Goal: Task Accomplishment & Management: Use online tool/utility

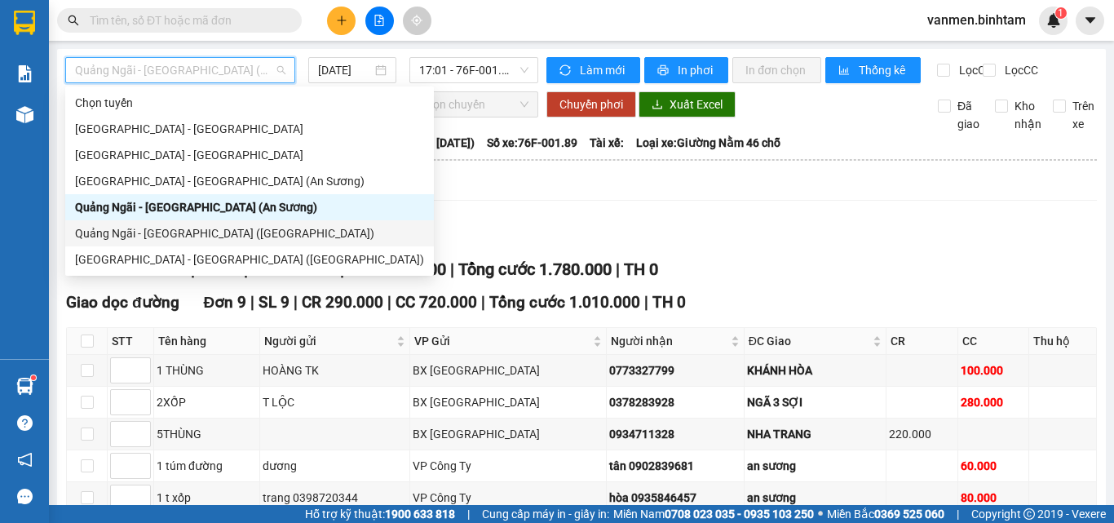
click at [102, 260] on div "[GEOGRAPHIC_DATA] - [GEOGRAPHIC_DATA] ([GEOGRAPHIC_DATA])" at bounding box center [249, 259] width 349 height 18
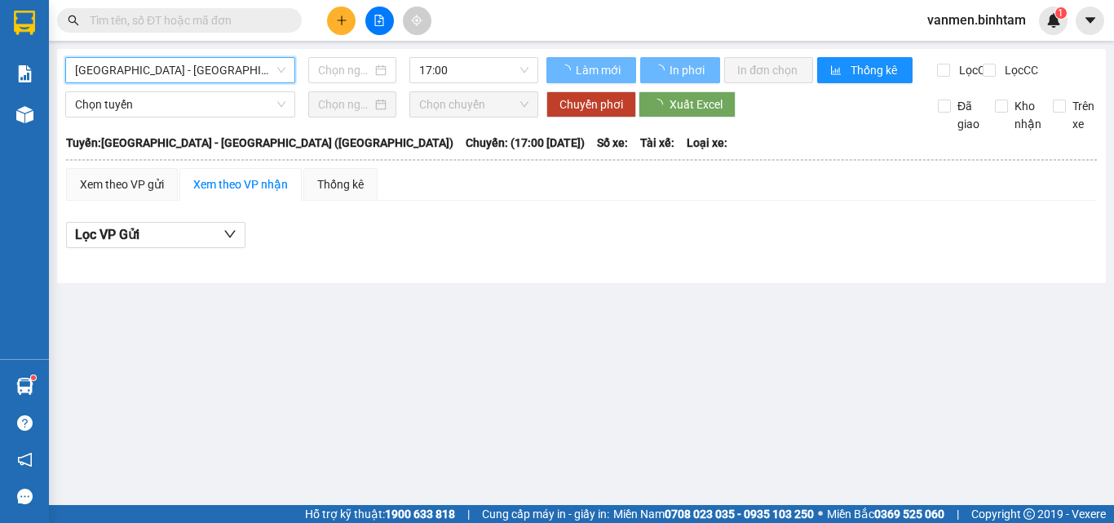
type input "[DATE]"
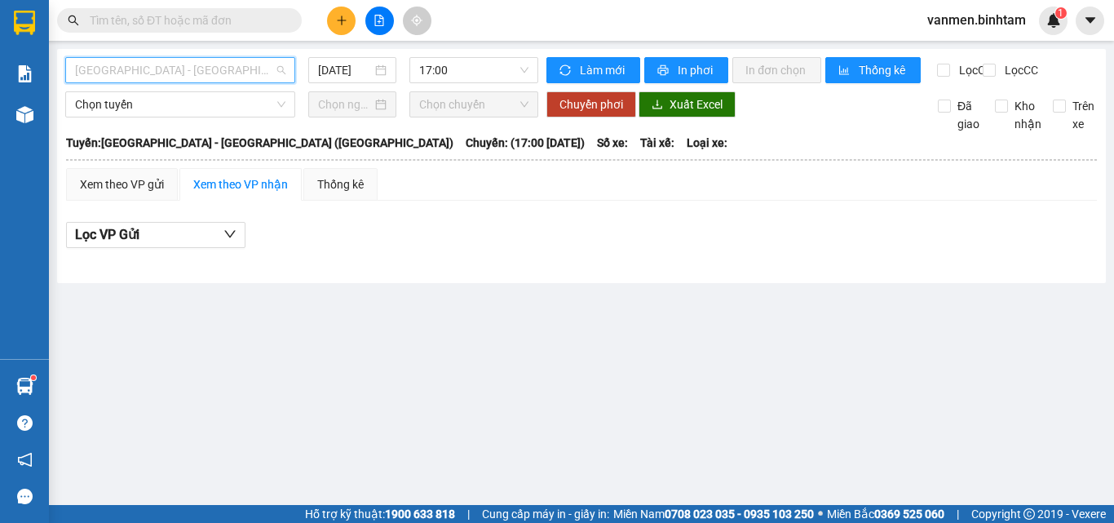
click at [218, 64] on span "[GEOGRAPHIC_DATA] - [GEOGRAPHIC_DATA] ([GEOGRAPHIC_DATA])" at bounding box center [180, 70] width 210 height 24
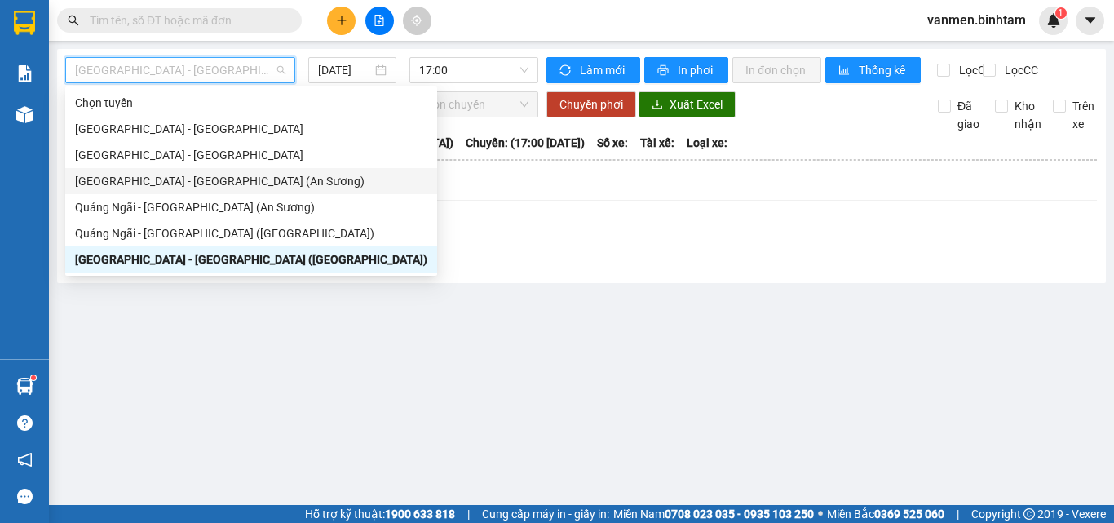
click at [183, 182] on div "[GEOGRAPHIC_DATA] - [GEOGRAPHIC_DATA] (An Sương)" at bounding box center [251, 181] width 352 height 18
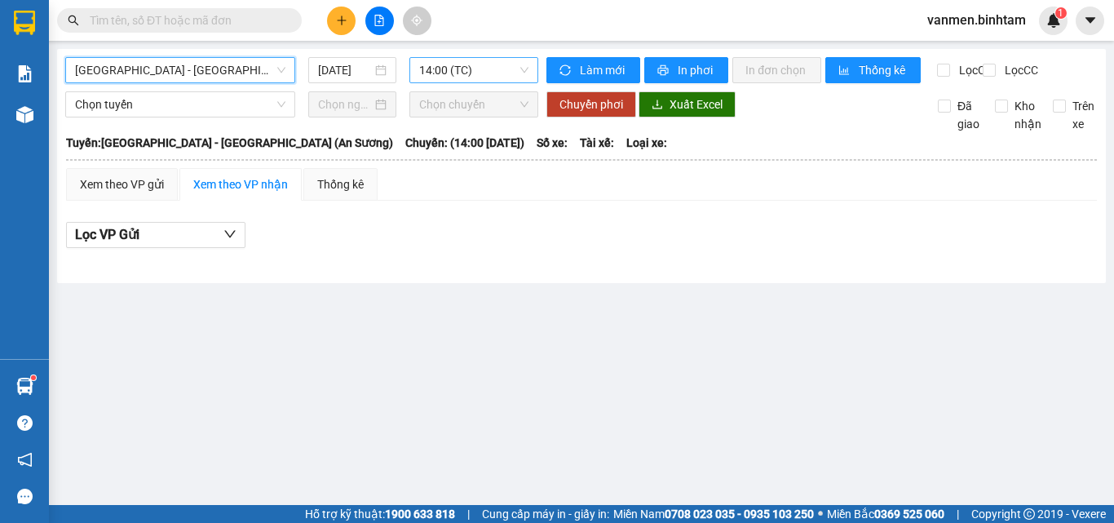
click at [498, 73] on span "14:00 (TC)" at bounding box center [473, 70] width 109 height 24
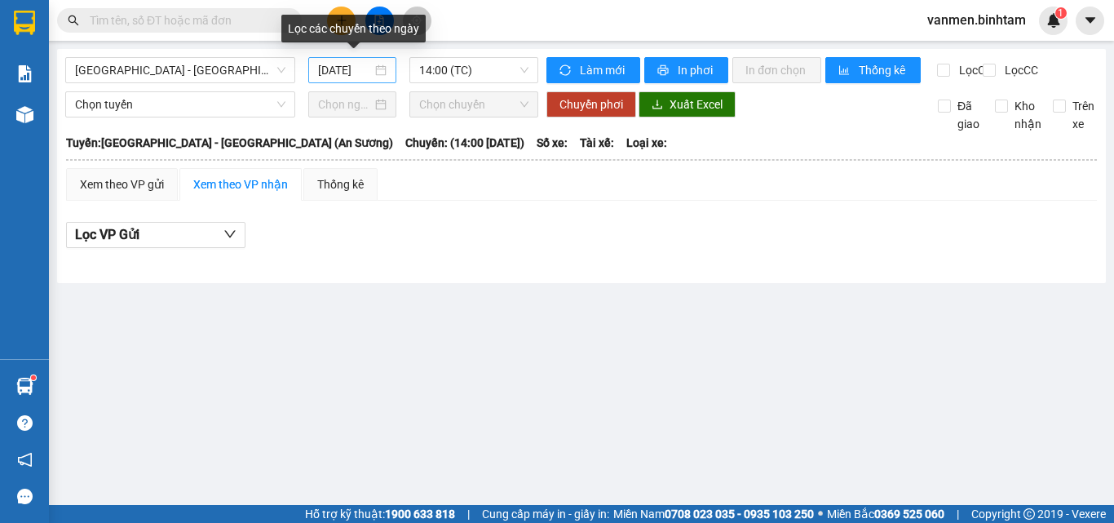
click at [377, 66] on div "[DATE]" at bounding box center [352, 70] width 68 height 18
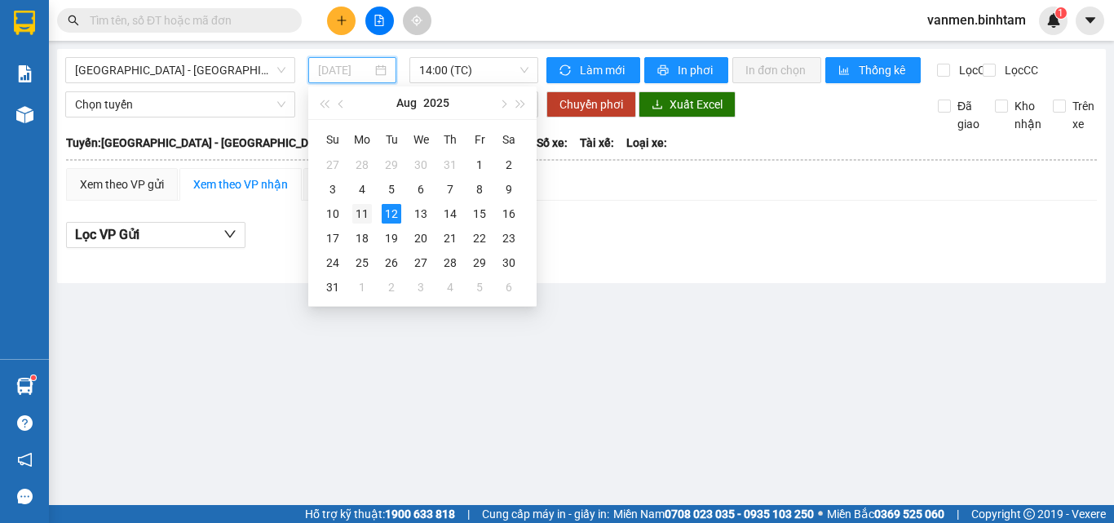
click at [364, 217] on div "11" at bounding box center [362, 214] width 20 height 20
type input "[DATE]"
